Goal: Obtain resource: Download file/media

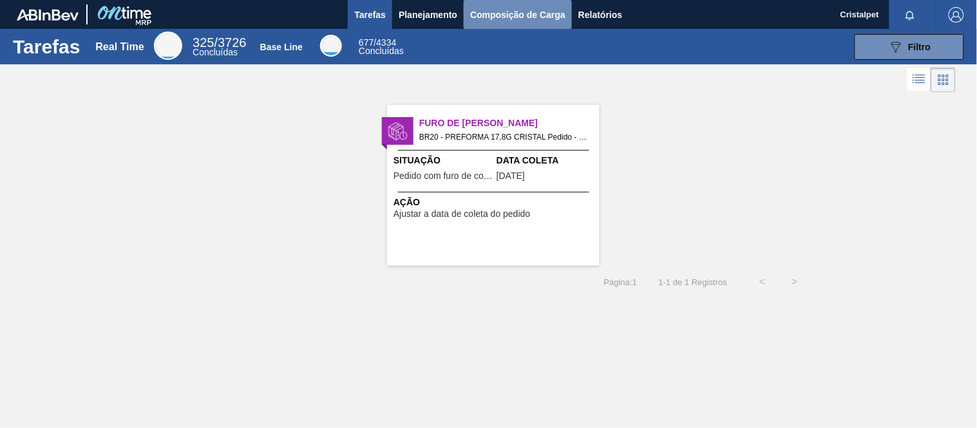
click at [502, 7] on span "Composição de Carga" at bounding box center [517, 14] width 95 height 15
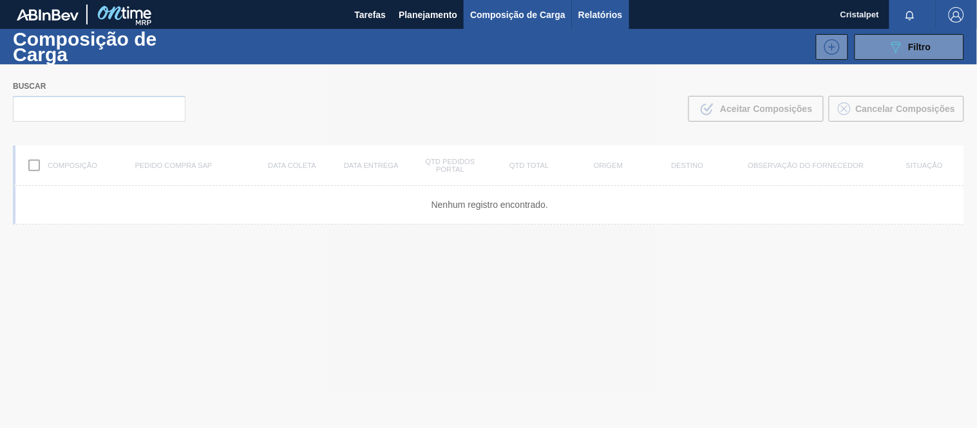
click at [586, 23] on button "Relatórios" at bounding box center [600, 14] width 57 height 29
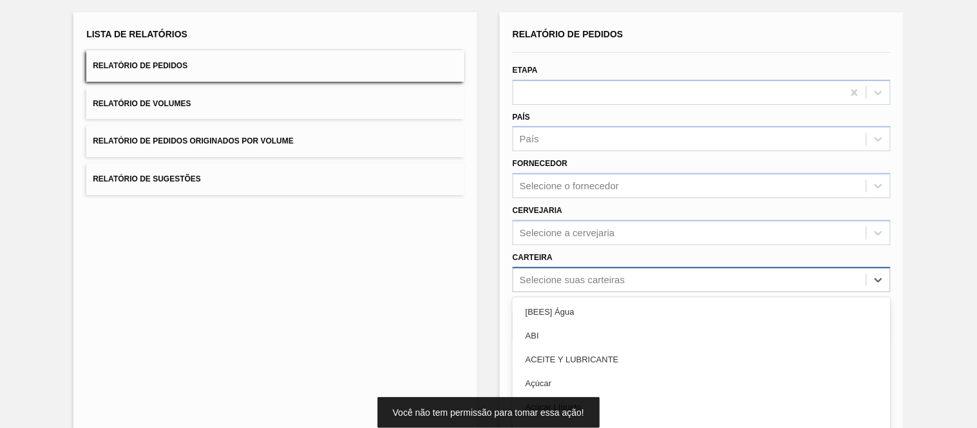
scroll to position [137, 0]
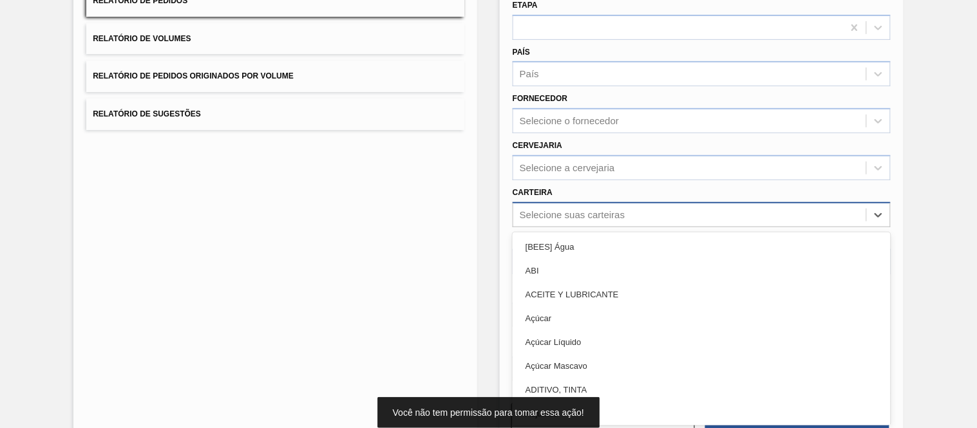
click at [545, 227] on div "option ABI focused, 2 of 101. 101 results available. Use Up and Down to choose …" at bounding box center [702, 214] width 378 height 25
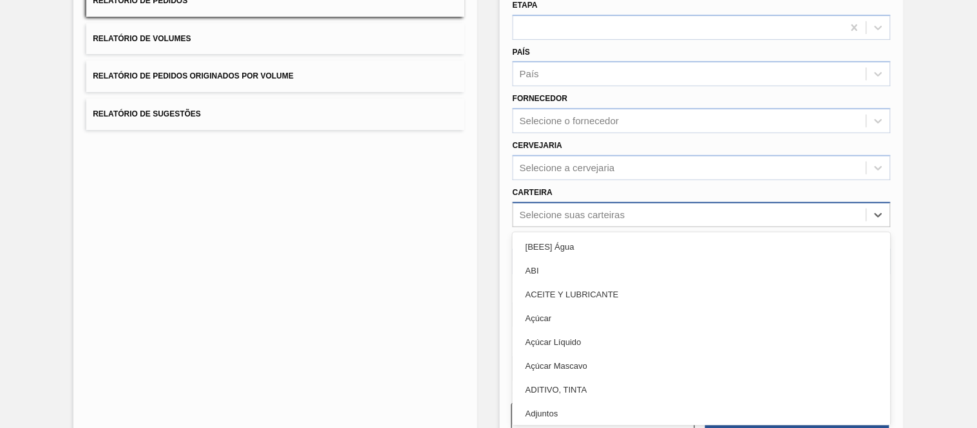
click at [533, 209] on div "Selecione suas carteiras" at bounding box center [572, 214] width 105 height 11
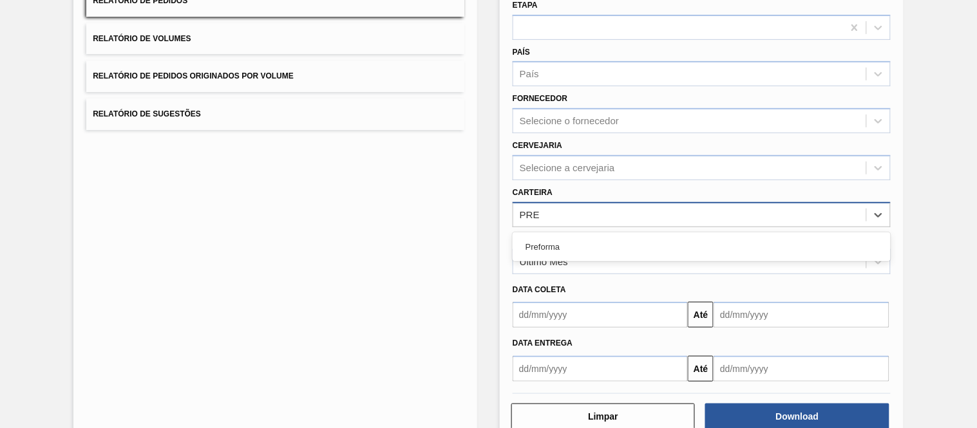
type input "PREF"
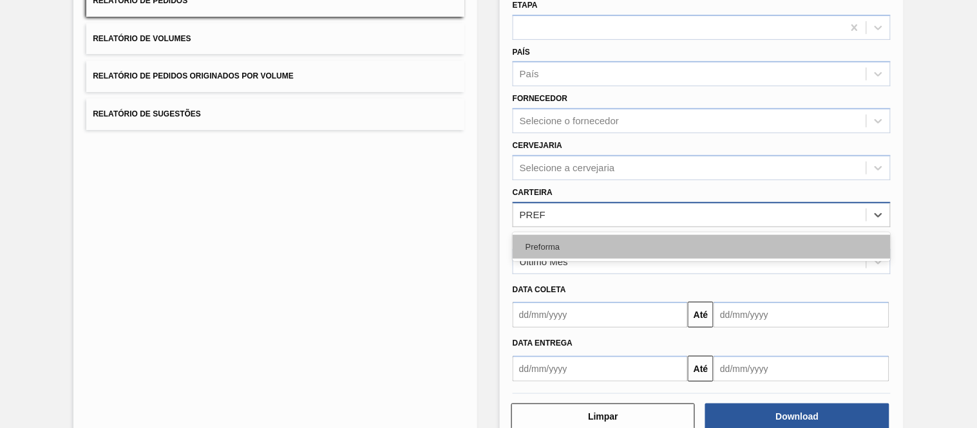
click at [554, 241] on div "Preforma" at bounding box center [702, 247] width 378 height 24
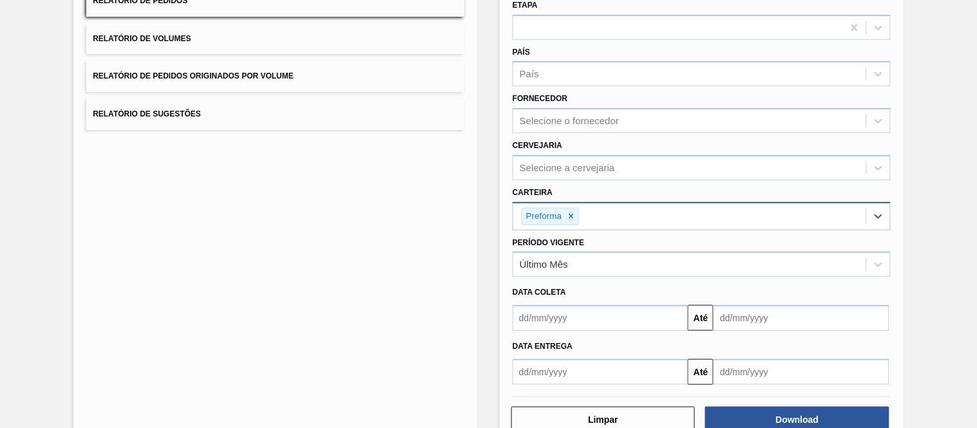
click at [556, 320] on input "text" at bounding box center [600, 318] width 175 height 26
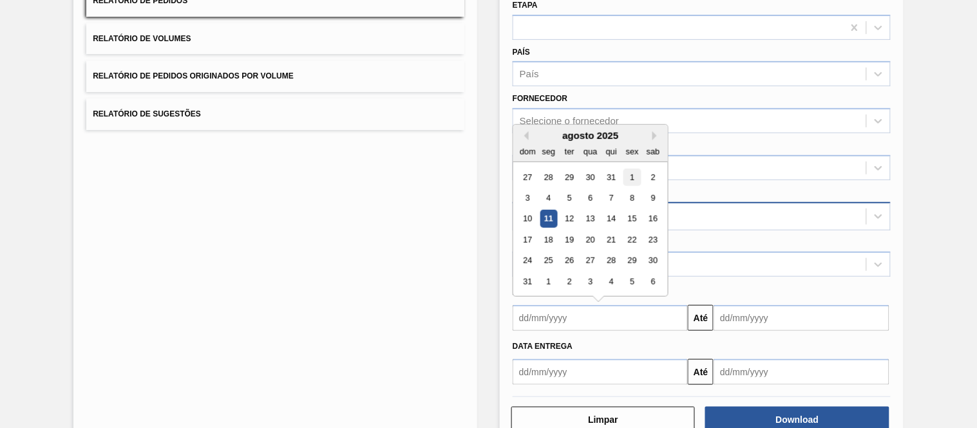
click at [632, 174] on div "1" at bounding box center [631, 177] width 17 height 17
type input "[DATE]"
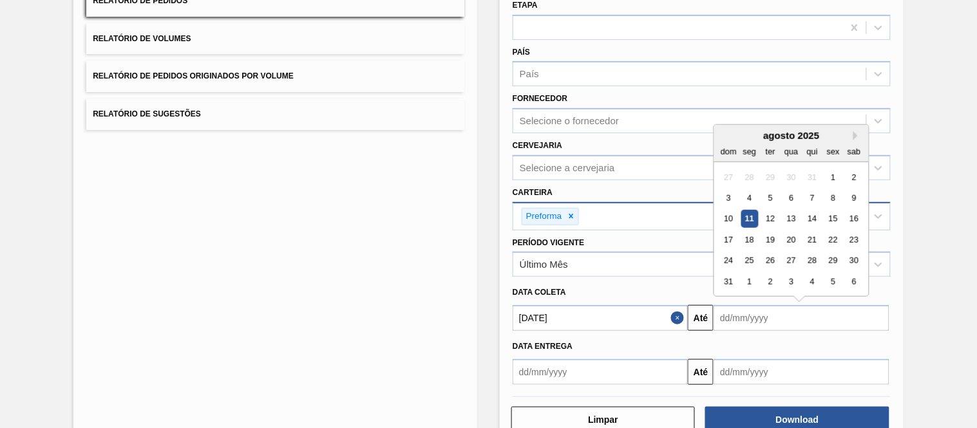
click at [754, 321] on input "text" at bounding box center [800, 318] width 175 height 26
click at [722, 279] on div "31" at bounding box center [728, 281] width 17 height 17
type input "[DATE]"
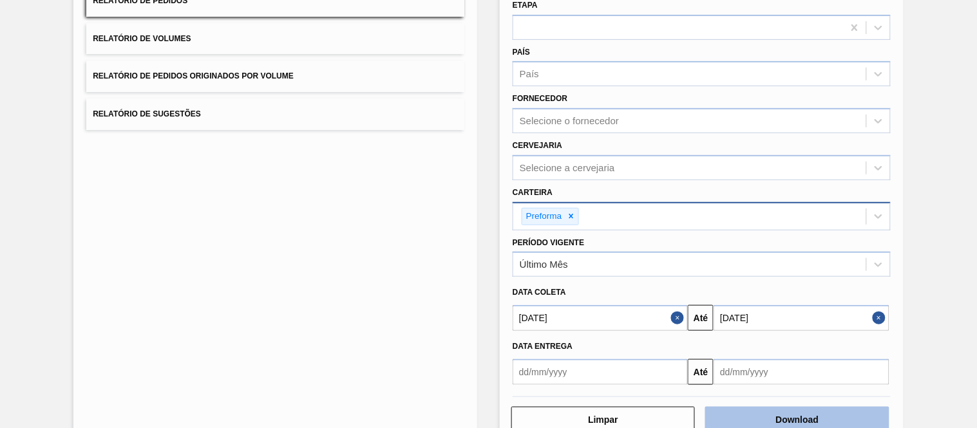
click at [767, 412] on button "Download" at bounding box center [797, 420] width 184 height 26
